Goal: Check status: Check status

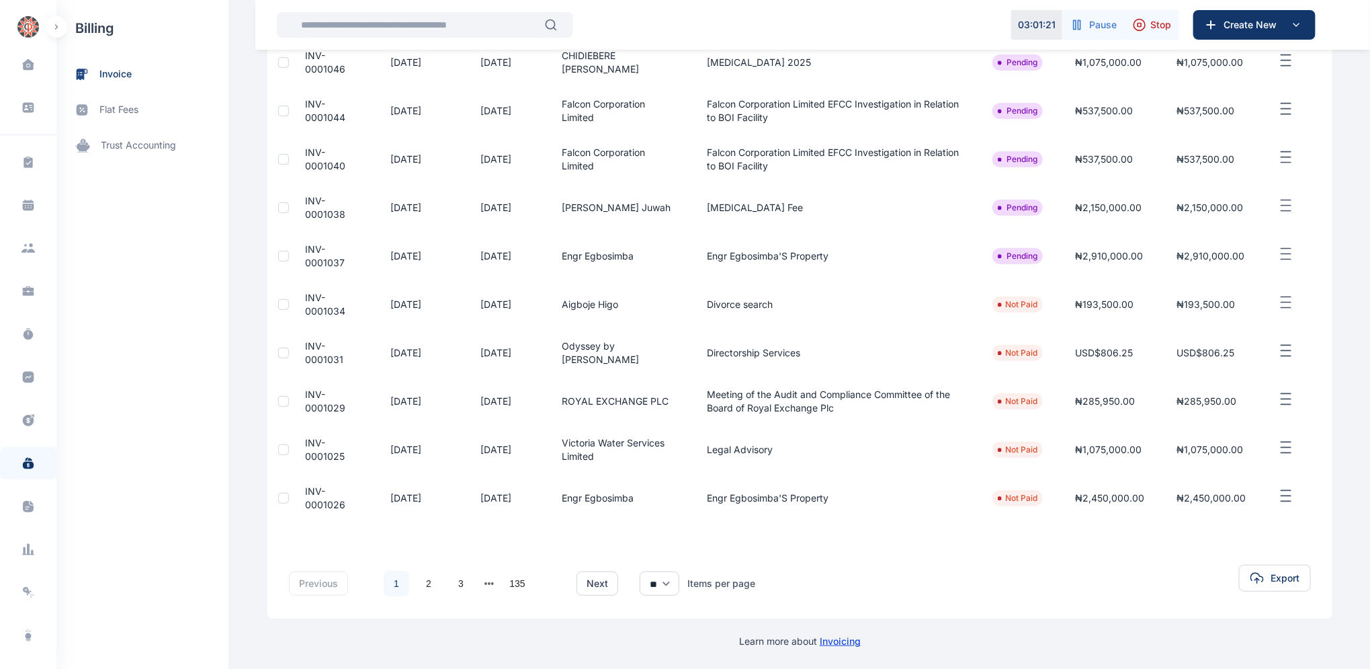
click at [307, 452] on span "INV-0001025" at bounding box center [325, 449] width 40 height 25
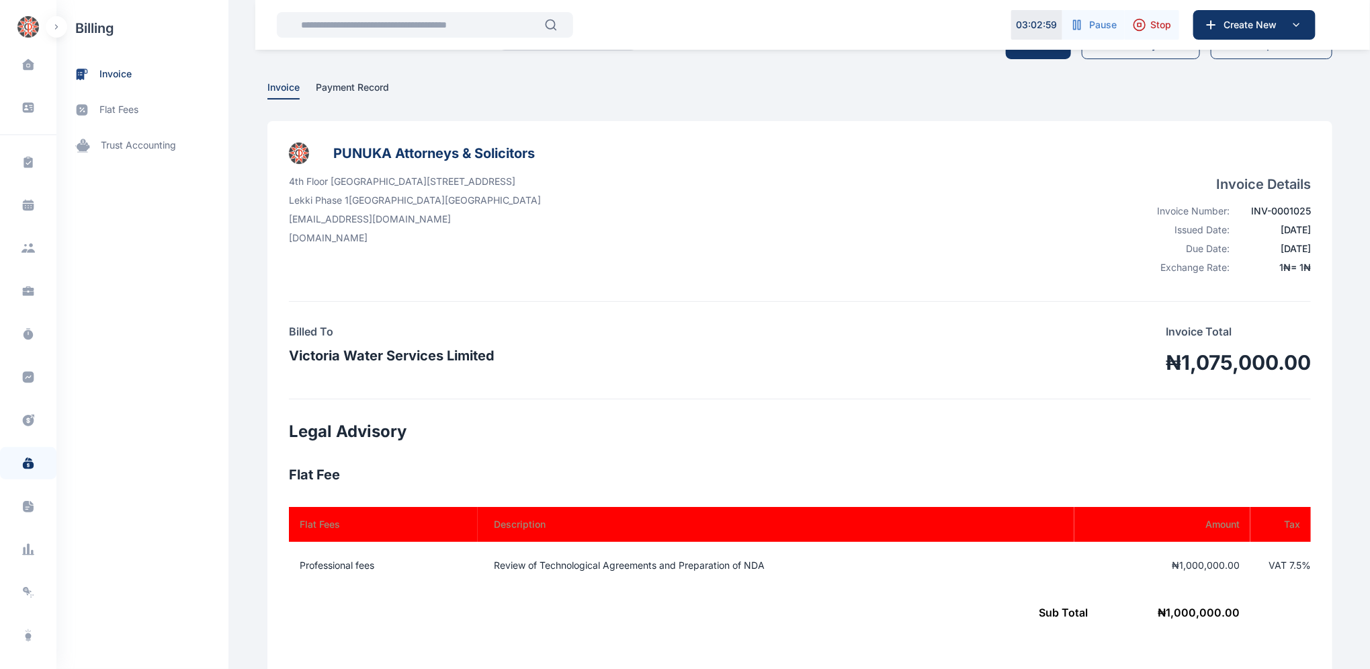
scroll to position [36, 0]
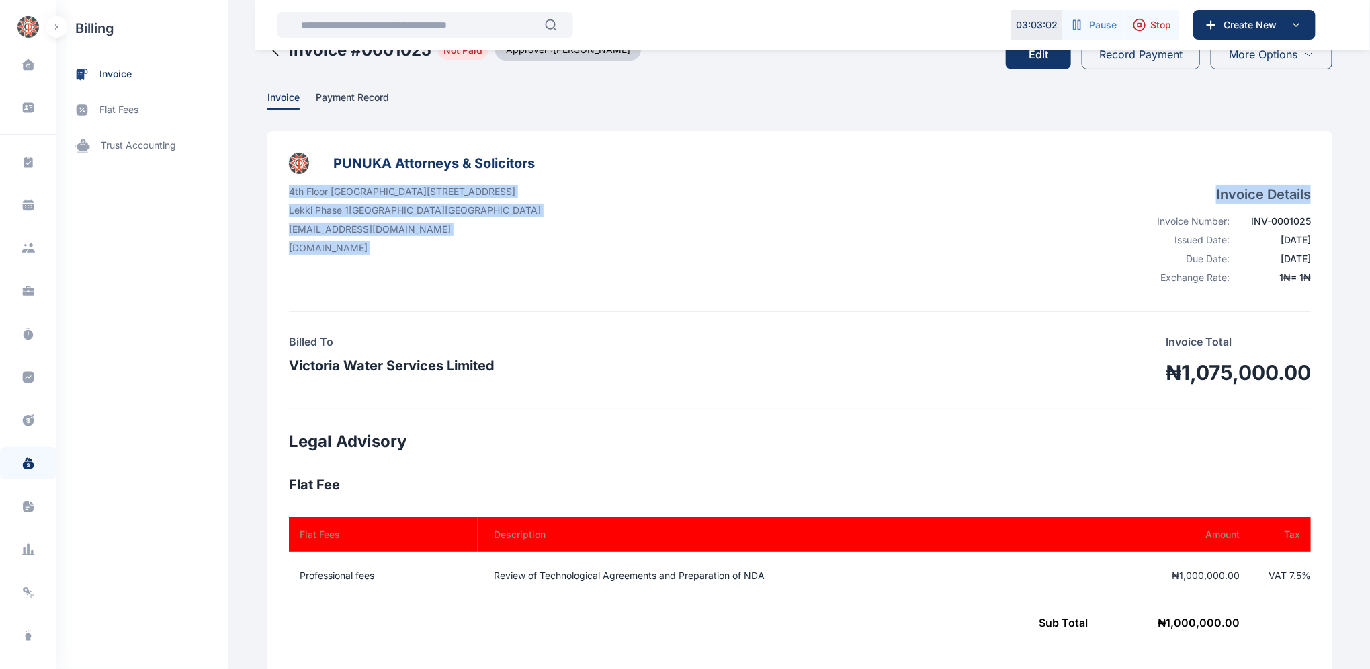
drag, startPoint x: 1368, startPoint y: 209, endPoint x: 1239, endPoint y: 134, distance: 150.0
click at [1370, 151] on html "03 : 03 : 02 Pause Stop Create New Dashboard dashboard Conflict-Check conflict-…" at bounding box center [685, 608] width 1370 height 1289
drag, startPoint x: 909, startPoint y: 296, endPoint x: 916, endPoint y: 290, distance: 9.6
click at [909, 296] on div "PUNUKA Attorneys & Solicitors 4th Floor [GEOGRAPHIC_DATA][STREET_ADDRESS] [EMAI…" at bounding box center [800, 232] width 1022 height 159
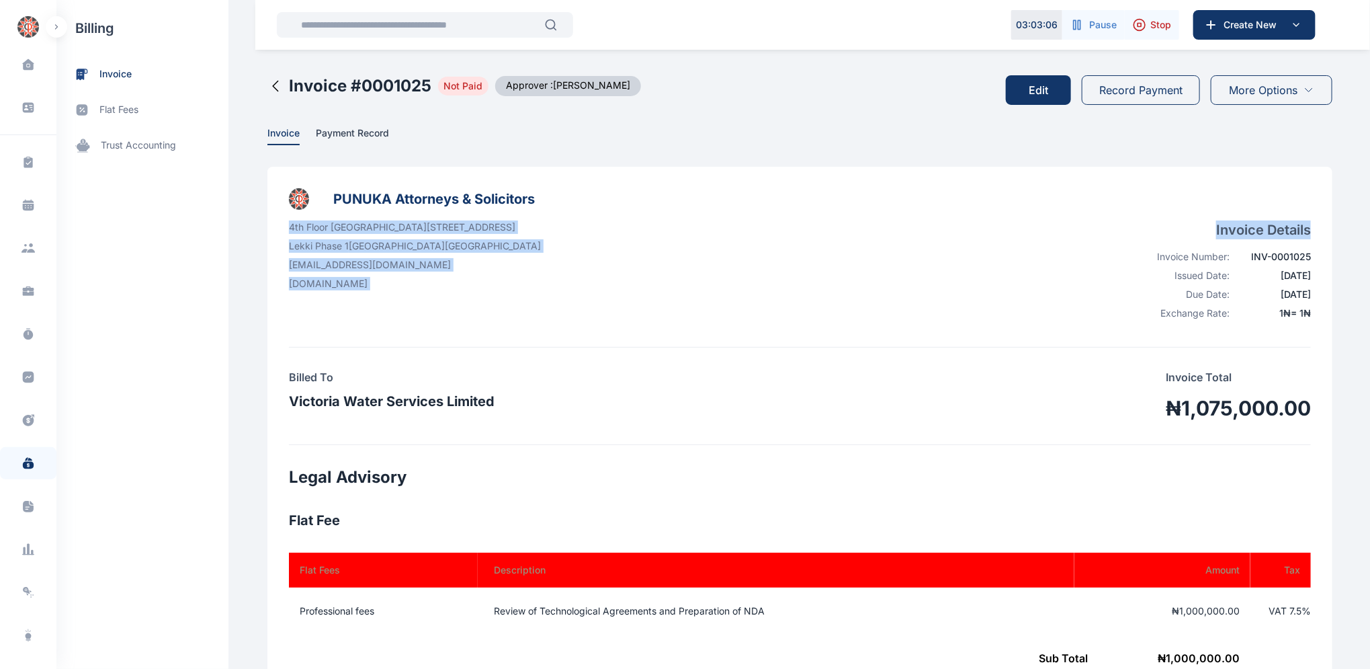
click at [1027, 85] on button "Edit" at bounding box center [1038, 90] width 65 height 30
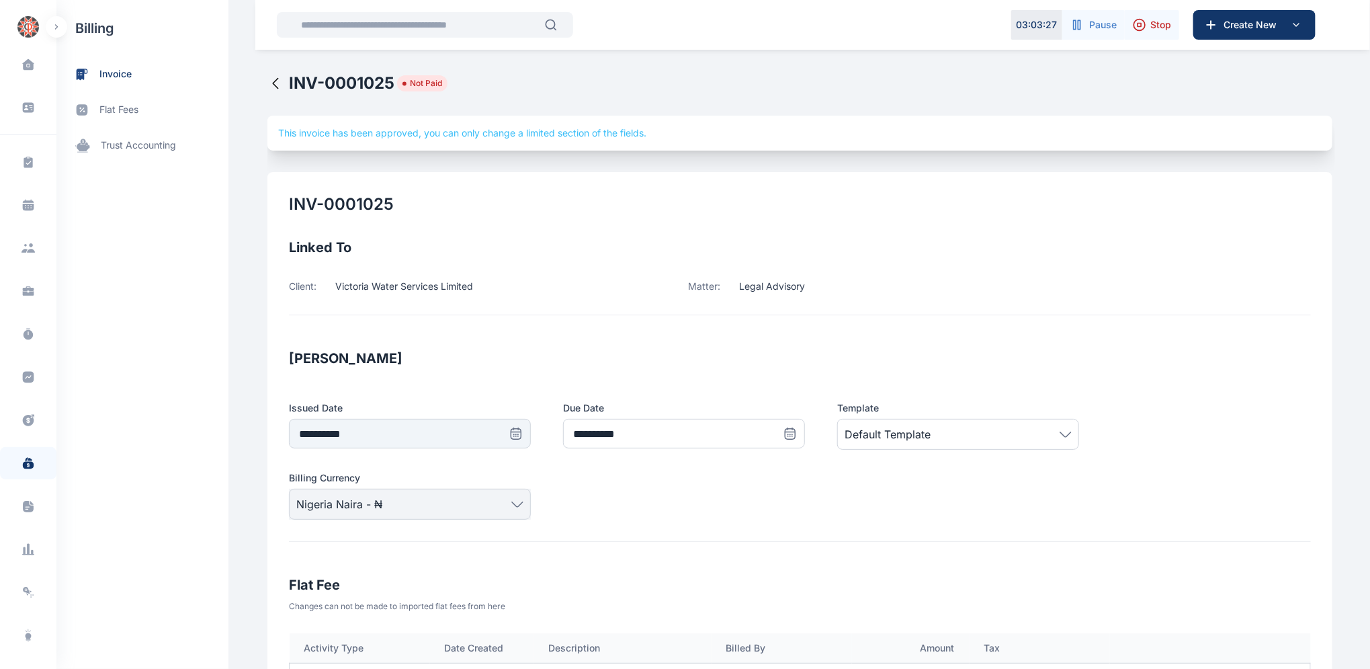
click at [267, 81] on icon at bounding box center [275, 83] width 16 height 16
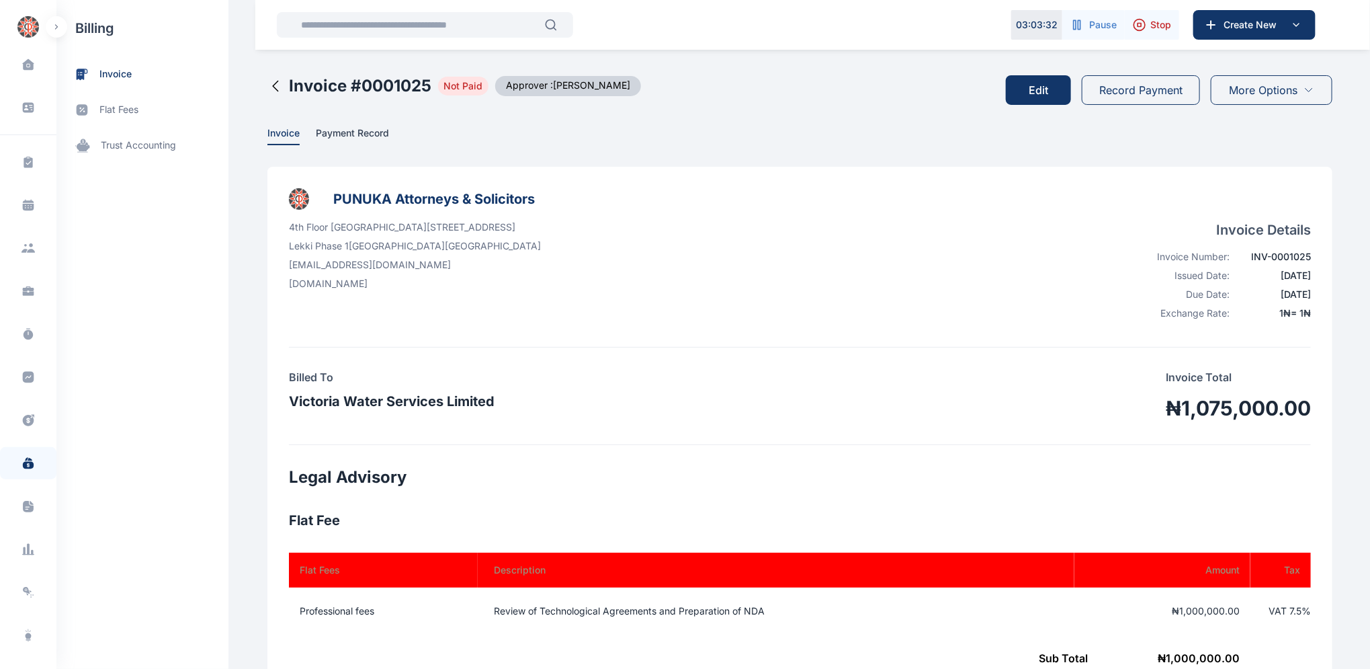
click at [267, 84] on icon at bounding box center [275, 86] width 16 height 16
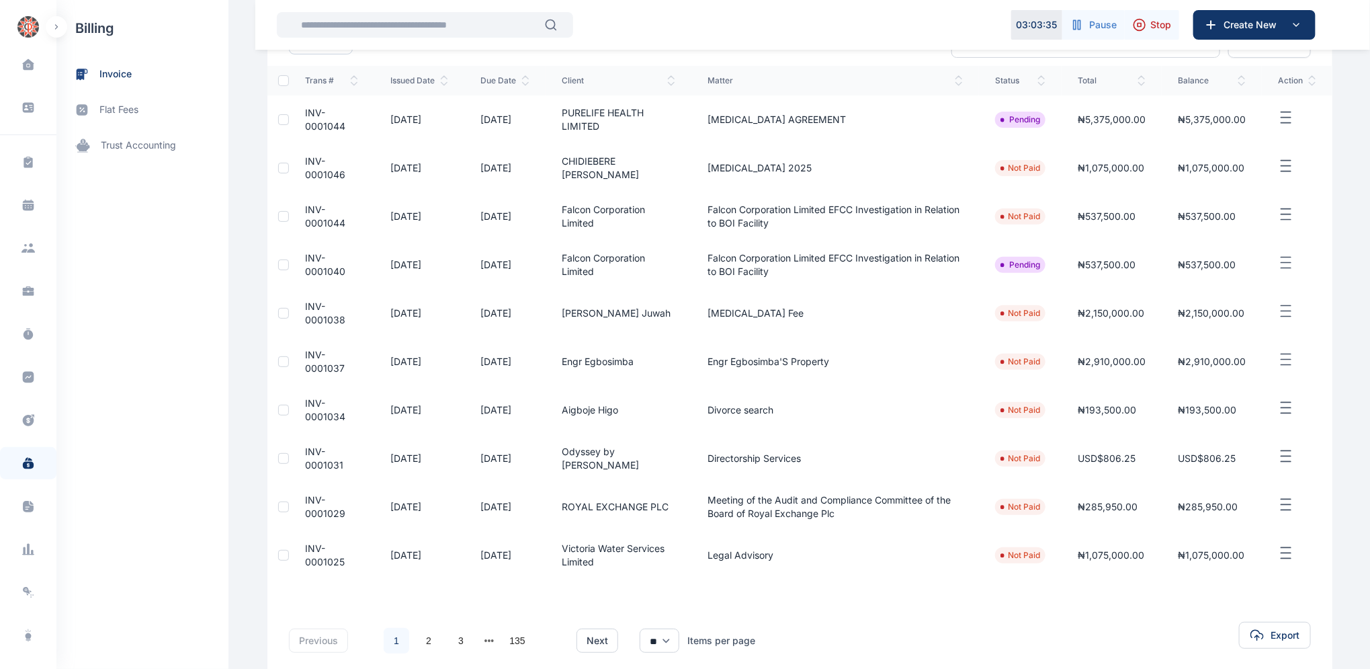
scroll to position [206, 0]
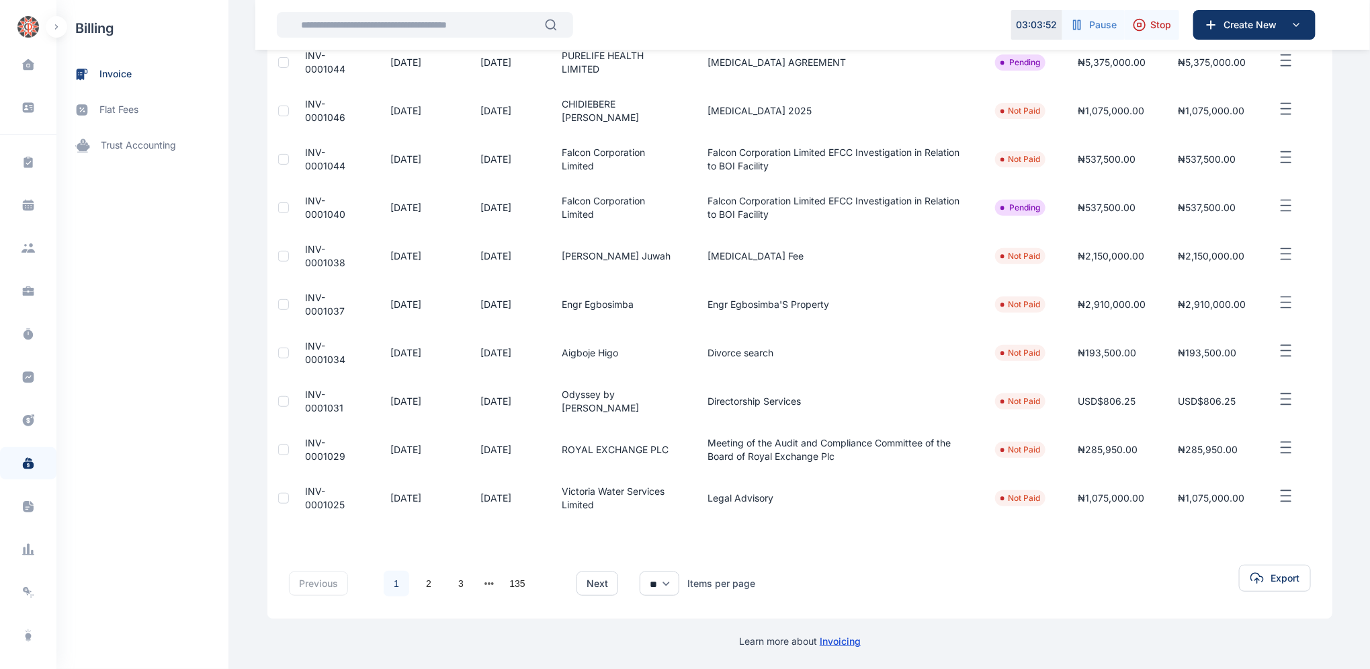
click at [306, 440] on span "INV-0001029" at bounding box center [325, 449] width 40 height 25
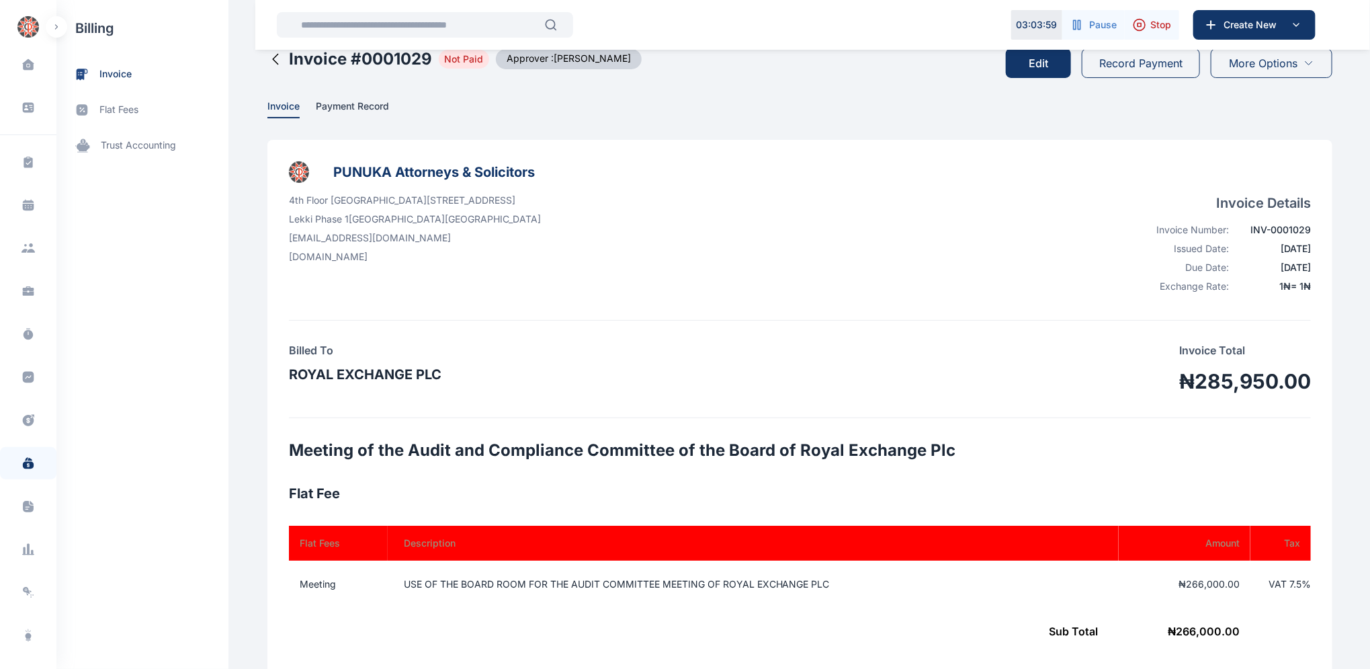
scroll to position [44, 0]
